Goal: Task Accomplishment & Management: Use online tool/utility

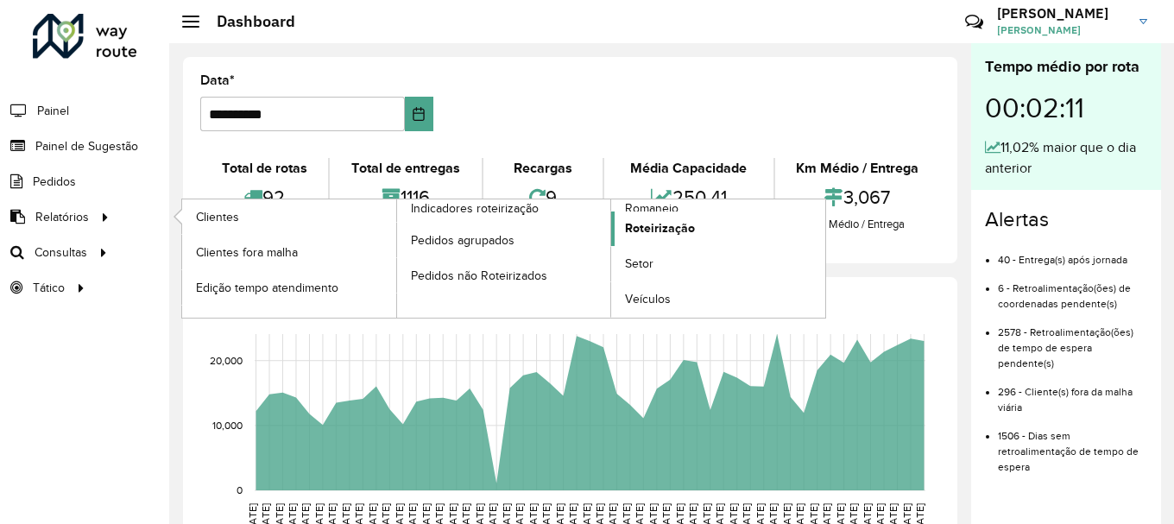
click at [649, 230] on span "Roteirização" at bounding box center [660, 228] width 70 height 18
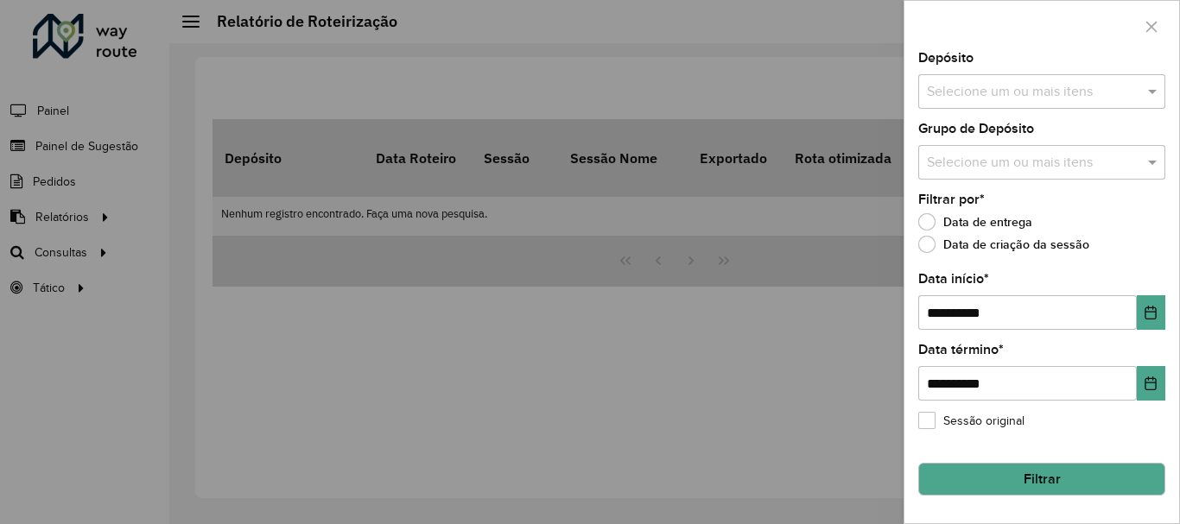
click at [1098, 173] on input "text" at bounding box center [1032, 163] width 221 height 21
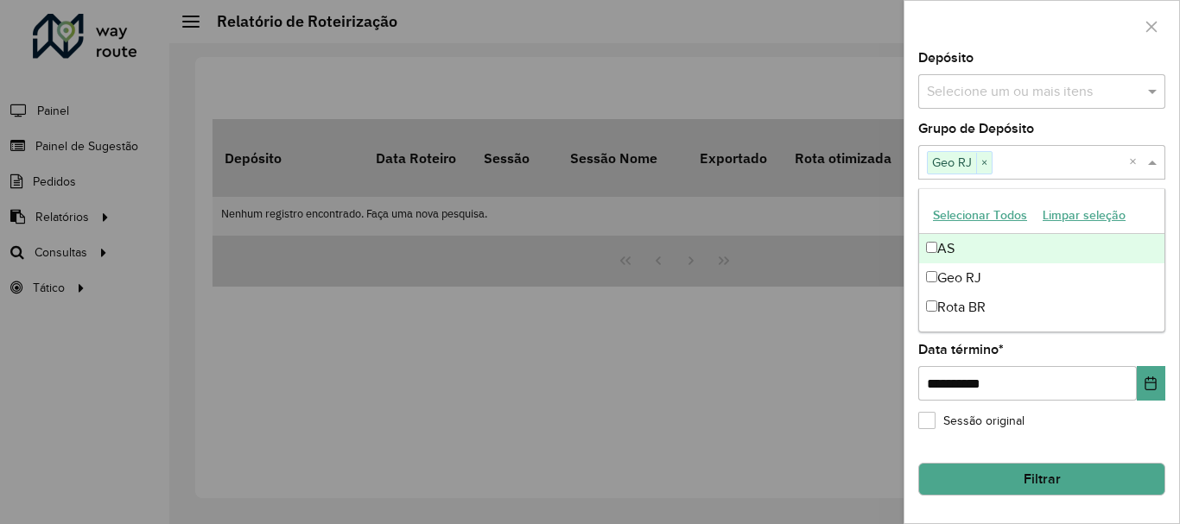
click at [993, 103] on div "Selecione um ou mais itens" at bounding box center [1041, 91] width 247 height 35
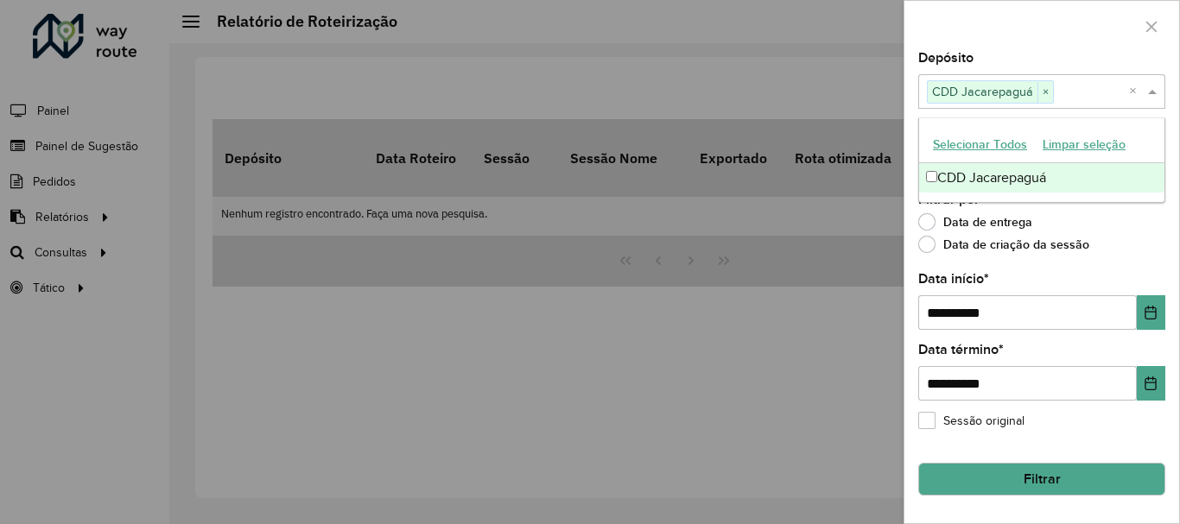
click at [815, 364] on div at bounding box center [590, 262] width 1180 height 524
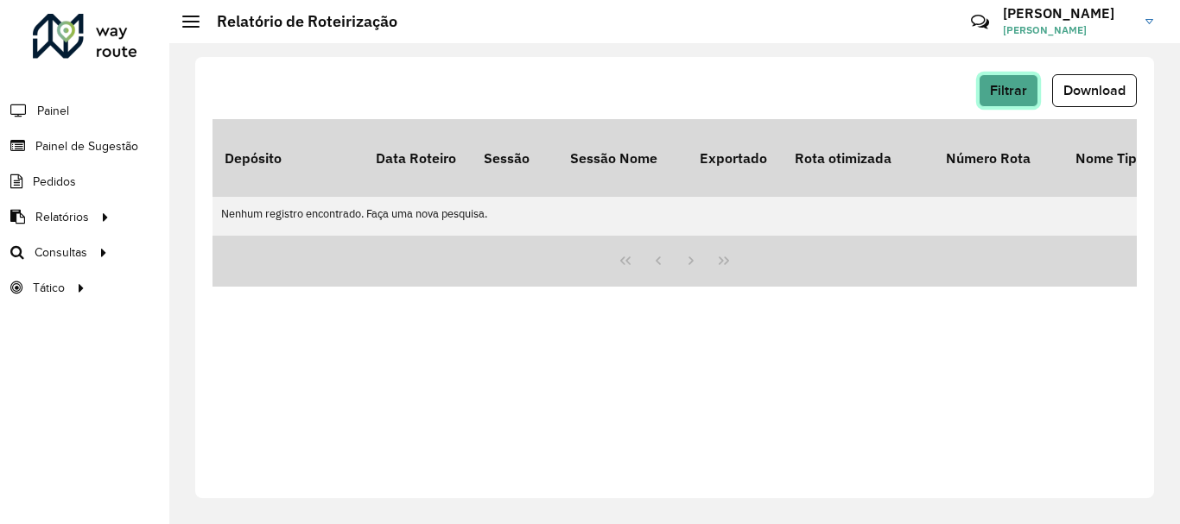
click at [1012, 91] on span "Filtrar" at bounding box center [1008, 90] width 37 height 15
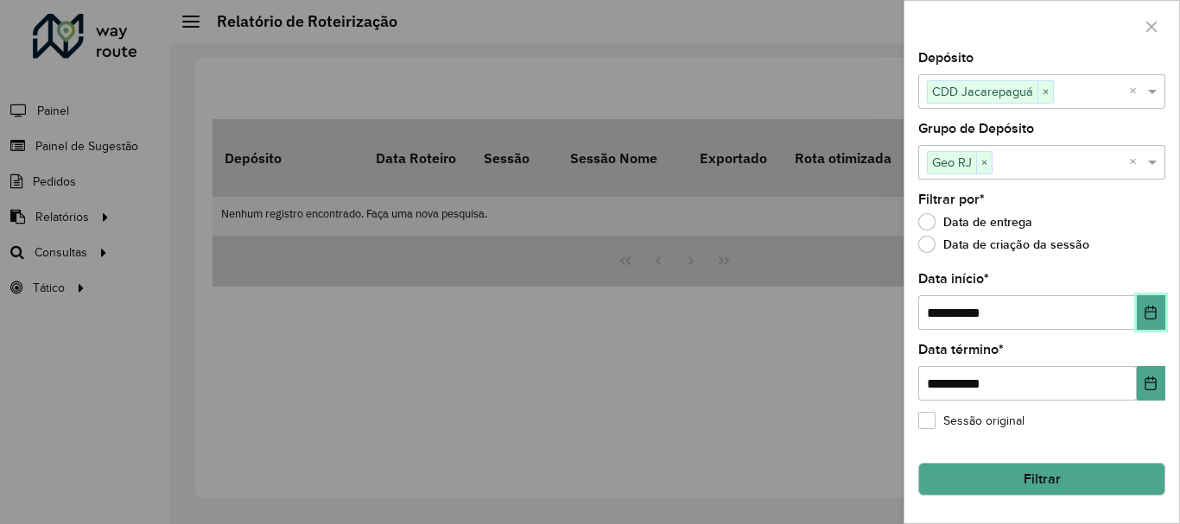
click at [1145, 314] on icon "Choose Date" at bounding box center [1150, 313] width 11 height 14
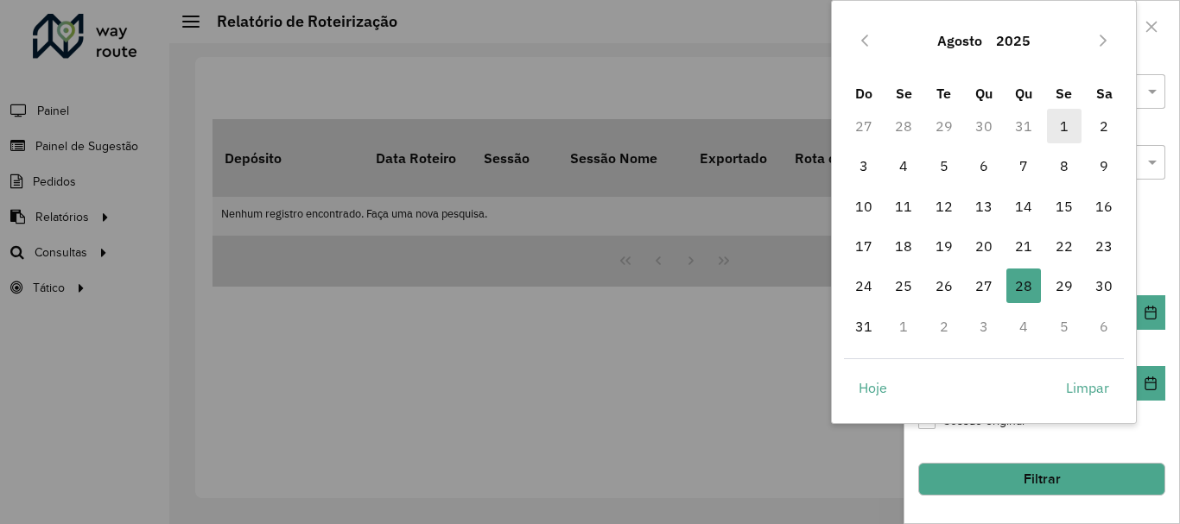
click at [1077, 122] on span "1" at bounding box center [1064, 126] width 35 height 35
type input "**********"
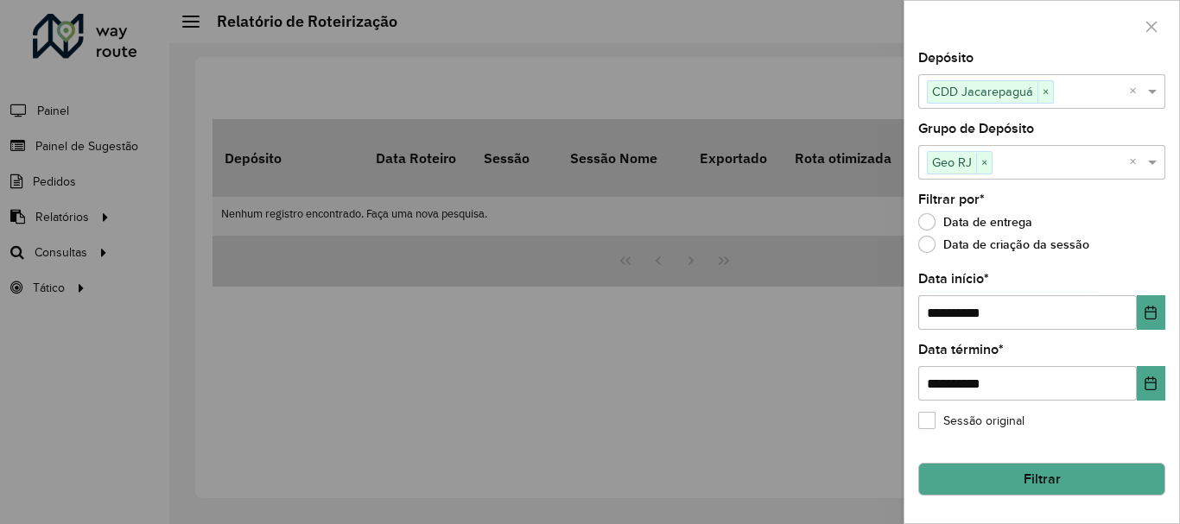
click at [977, 486] on button "Filtrar" at bounding box center [1041, 479] width 247 height 33
